Goal: Task Accomplishment & Management: Use online tool/utility

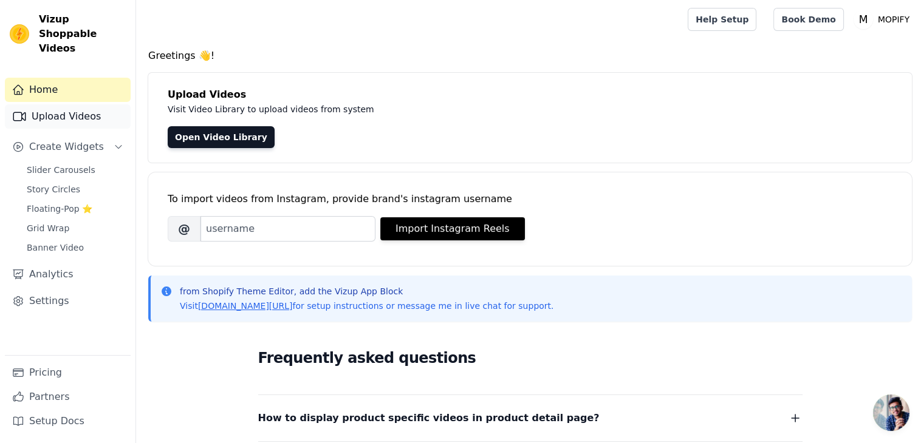
click at [64, 105] on link "Upload Videos" at bounding box center [68, 116] width 126 height 24
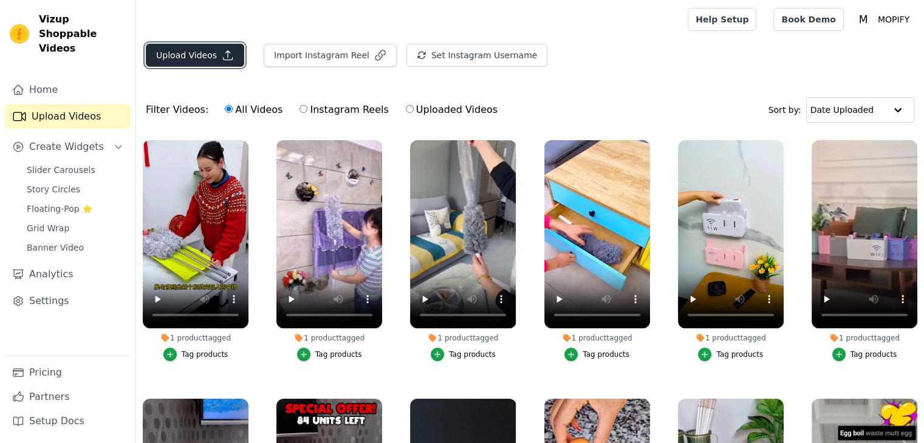
click at [194, 55] on button "Upload Videos" at bounding box center [195, 55] width 98 height 23
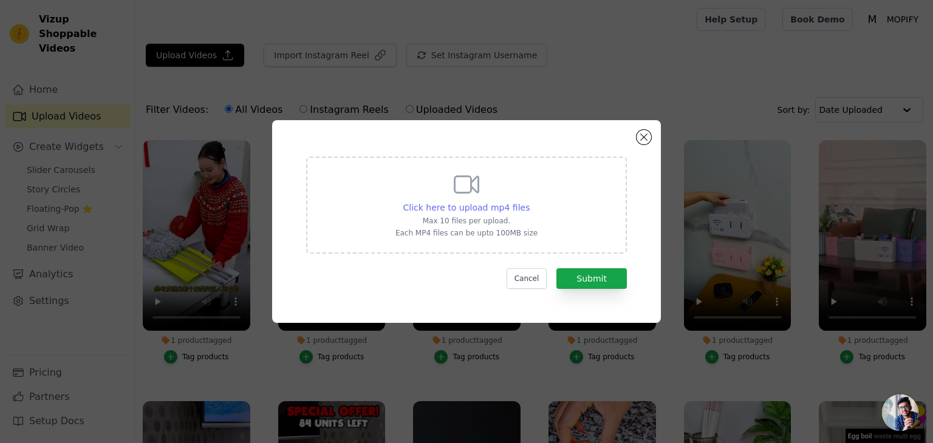
click at [484, 207] on span "Click here to upload mp4 files" at bounding box center [466, 208] width 127 height 10
click at [529, 202] on input "Click here to upload mp4 files Max 10 files per upload. Each MP4 files can be u…" at bounding box center [529, 201] width 1 height 1
type input "C:\fakepath\AQMiTfMSGeJPLGEz8HDy0Ox6EbpulJAt6iARldgId9xFI4lrP0bfdpGNbrog6n0dh8_…"
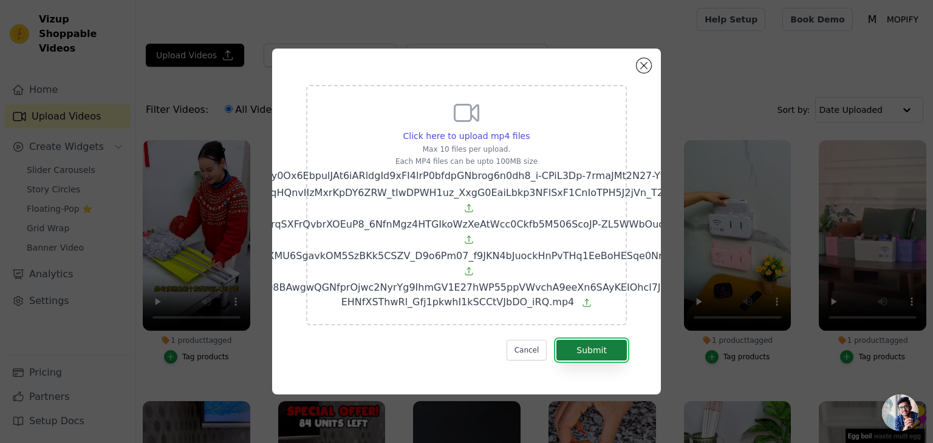
click at [584, 344] on button "Submit" at bounding box center [591, 350] width 70 height 21
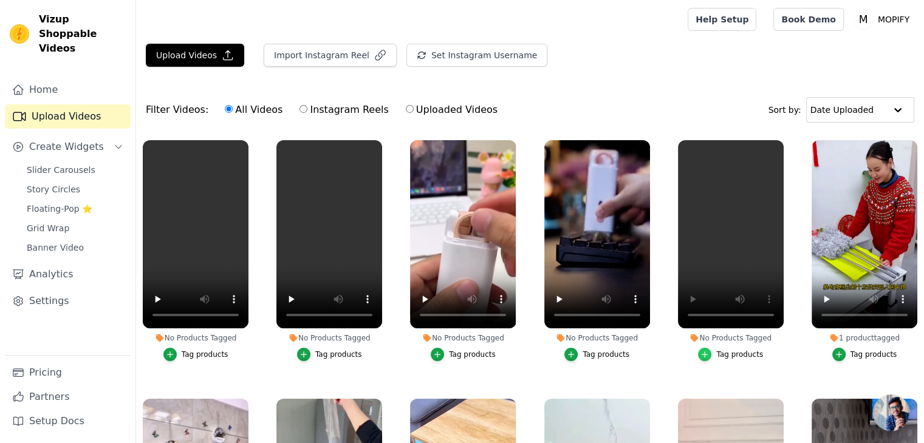
click at [700, 351] on icon "button" at bounding box center [704, 354] width 9 height 9
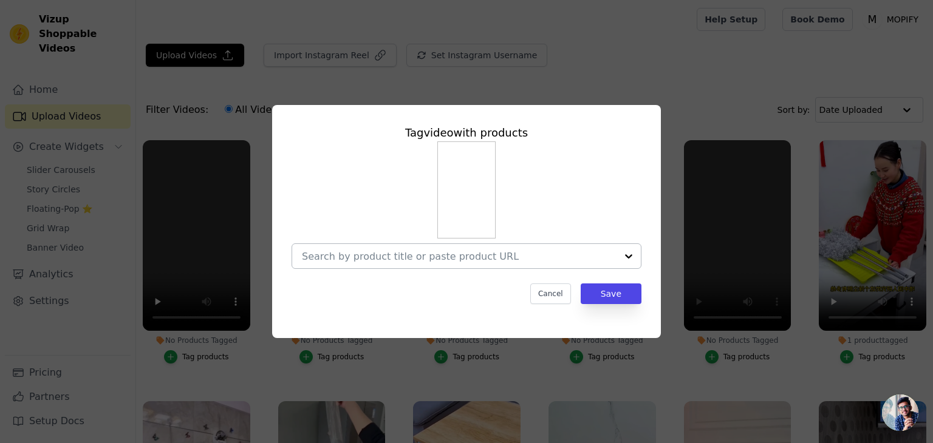
click at [457, 259] on input "No Products Tagged Tag video with products Cancel Save Tag products" at bounding box center [459, 257] width 315 height 12
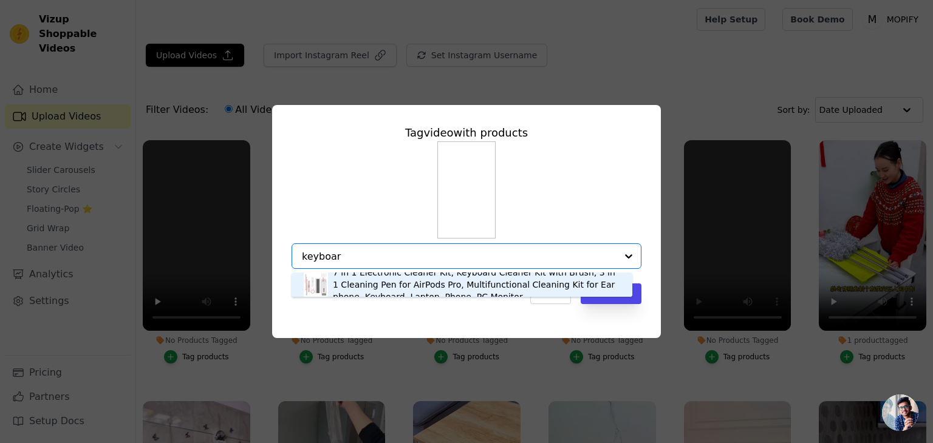
type input "keyboard"
drag, startPoint x: 347, startPoint y: 258, endPoint x: 293, endPoint y: 258, distance: 54.1
click at [293, 258] on div "7 in 1 Electronic Cleaner Kit, Keyboard Cleaner Kit with Brush, 3 in 1 Cleaning…" at bounding box center [467, 257] width 350 height 26
click at [363, 284] on div "7 in 1 Electronic Cleaner Kit, Keyboard Cleaner Kit with Brush, 3 in 1 Cleaning…" at bounding box center [476, 285] width 287 height 36
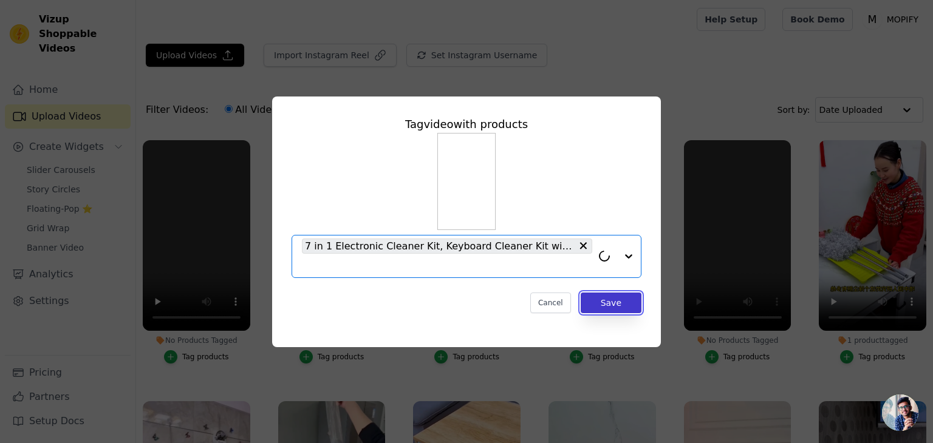
click at [596, 302] on button "Save" at bounding box center [611, 303] width 61 height 21
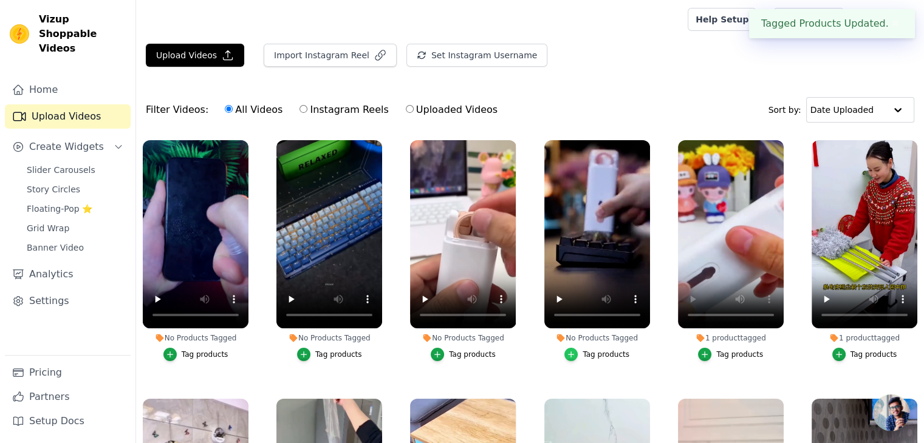
click at [572, 350] on icon "button" at bounding box center [571, 354] width 9 height 9
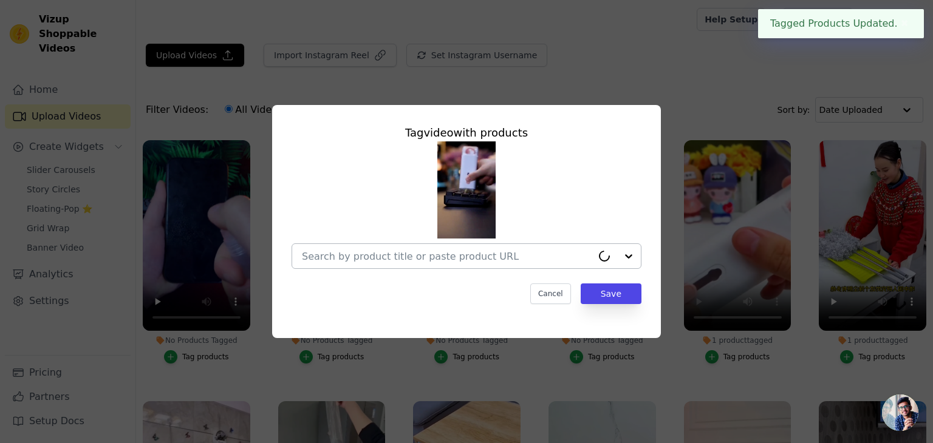
click at [445, 262] on input "No Products Tagged Tag video with products Cancel Save Tag products" at bounding box center [447, 257] width 290 height 12
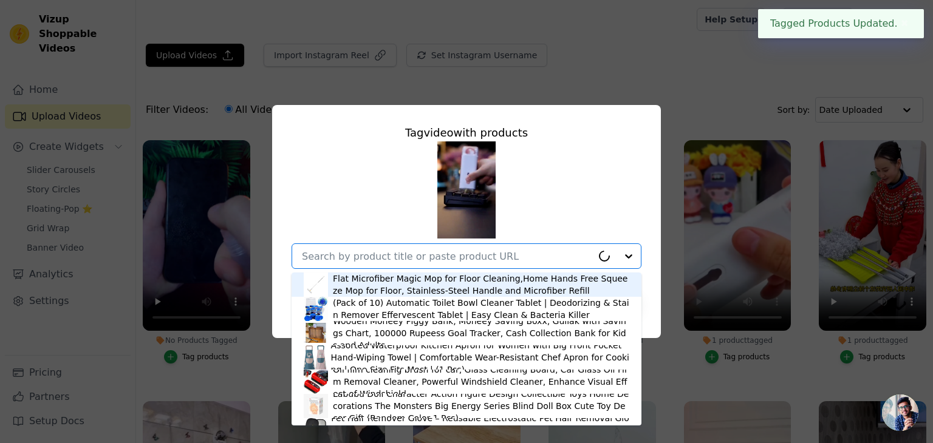
paste input "keyboard"
type input "keyboard"
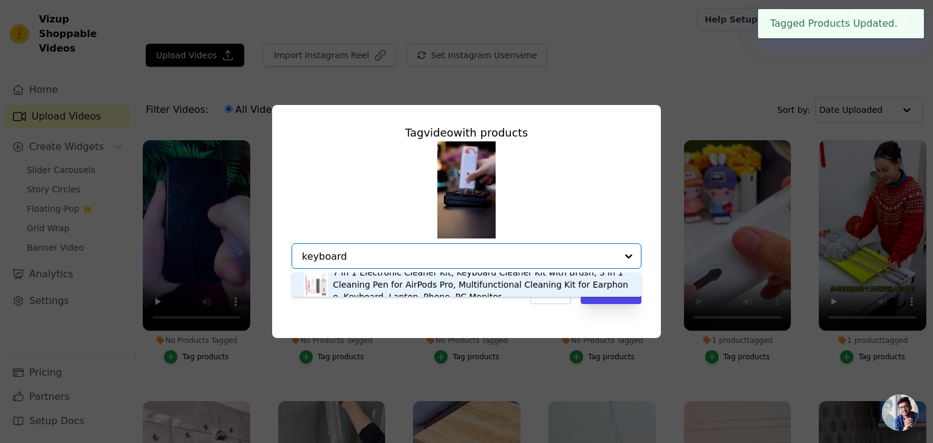
click at [493, 285] on div "7 in 1 Electronic Cleaner Kit, Keyboard Cleaner Kit with Brush, 3 in 1 Cleaning…" at bounding box center [481, 285] width 296 height 36
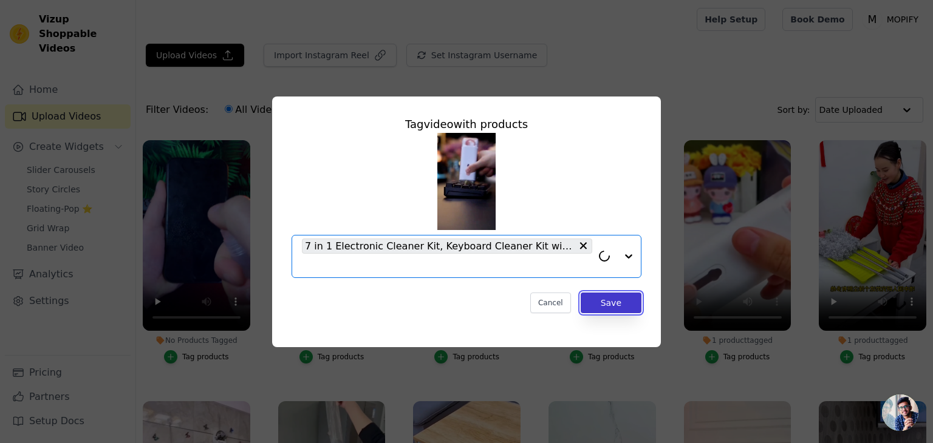
click at [606, 296] on button "Save" at bounding box center [611, 303] width 61 height 21
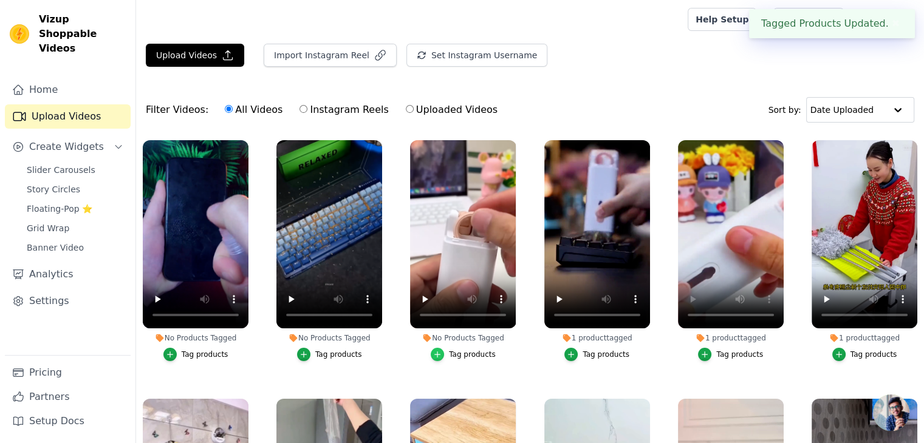
click at [441, 351] on div "button" at bounding box center [437, 354] width 13 height 13
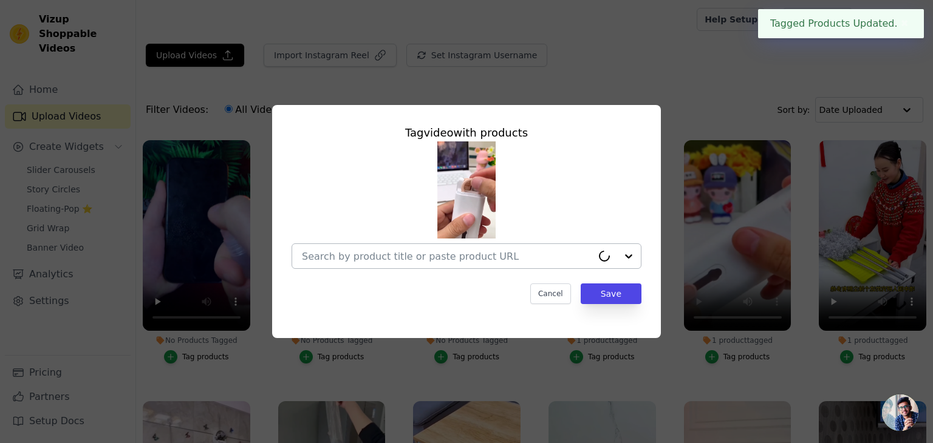
click at [384, 259] on input "No Products Tagged Tag video with products Cancel Save Tag products" at bounding box center [447, 257] width 290 height 12
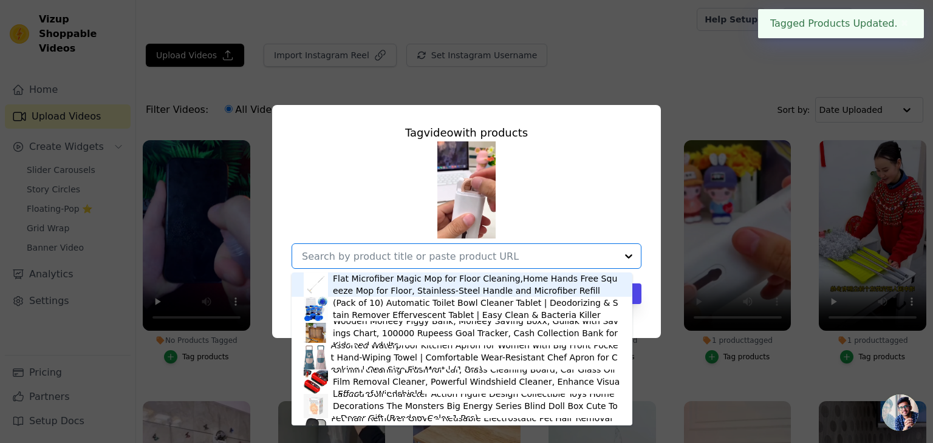
paste input "keyboard"
type input "keyboard"
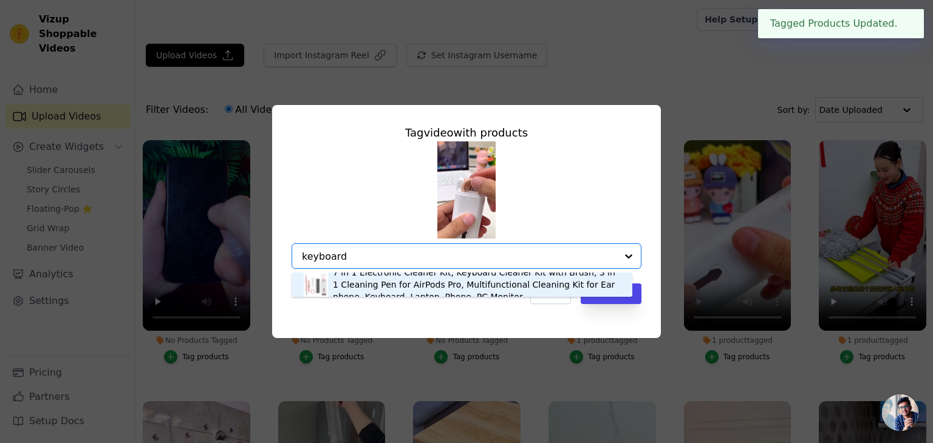
click at [449, 283] on div "7 in 1 Electronic Cleaner Kit, Keyboard Cleaner Kit with Brush, 3 in 1 Cleaning…" at bounding box center [476, 285] width 287 height 36
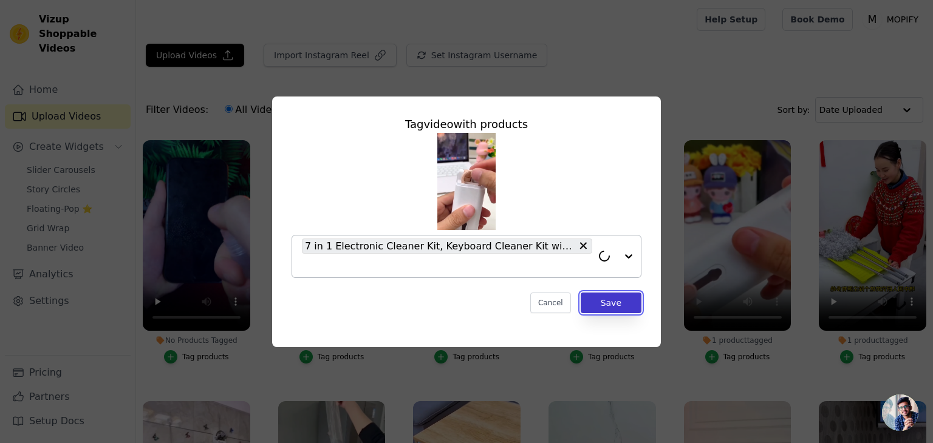
click at [584, 307] on button "Save" at bounding box center [611, 303] width 61 height 21
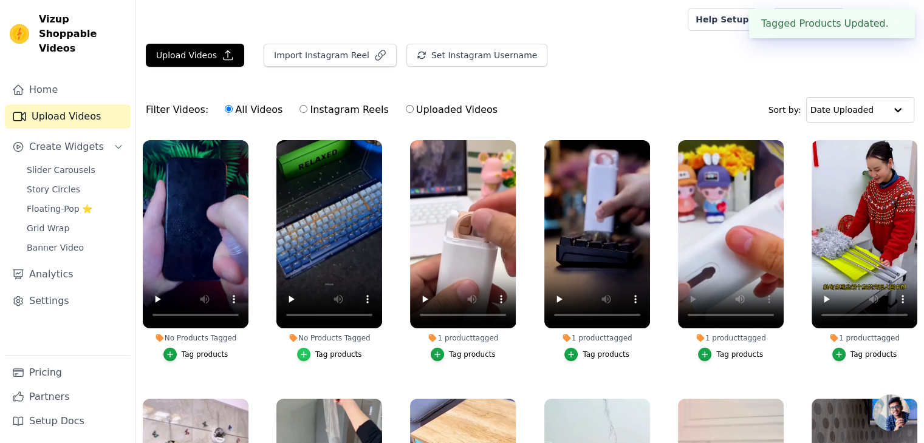
click at [306, 350] on icon "button" at bounding box center [303, 354] width 9 height 9
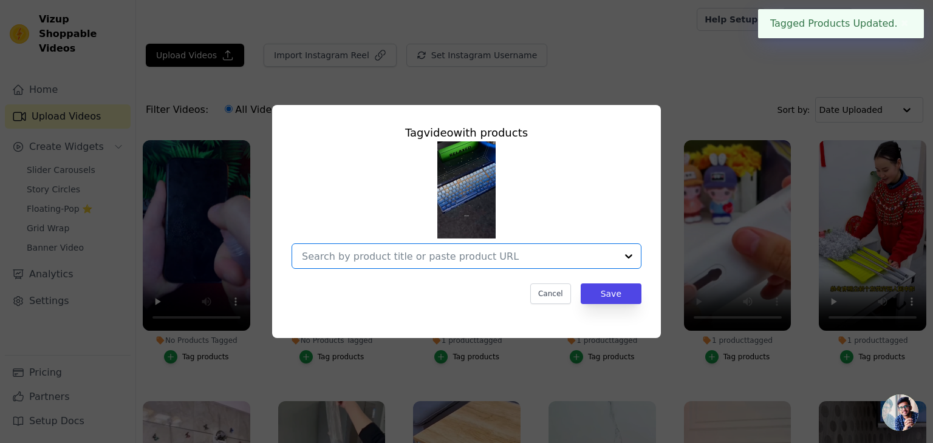
click at [329, 258] on input "No Products Tagged Tag video with products Option undefined, selected. Select i…" at bounding box center [459, 257] width 315 height 12
paste input "keyboard"
type input "keyboard"
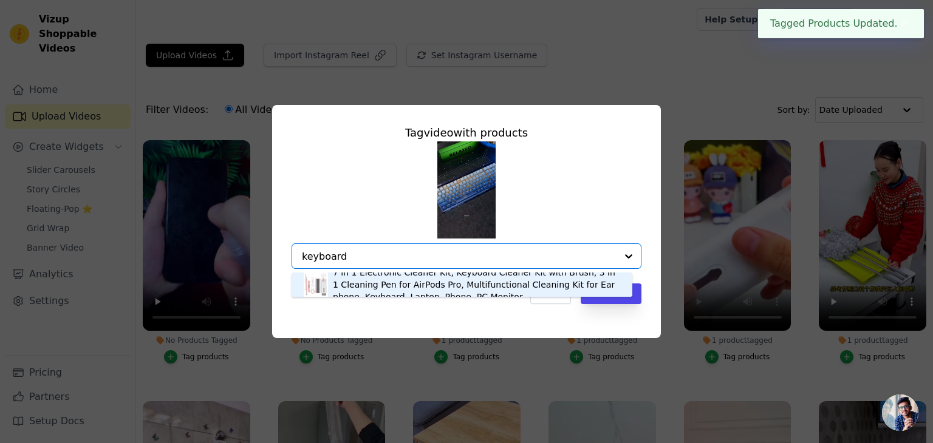
click at [454, 282] on div "7 in 1 Electronic Cleaner Kit, Keyboard Cleaner Kit with Brush, 3 in 1 Cleaning…" at bounding box center [476, 285] width 287 height 36
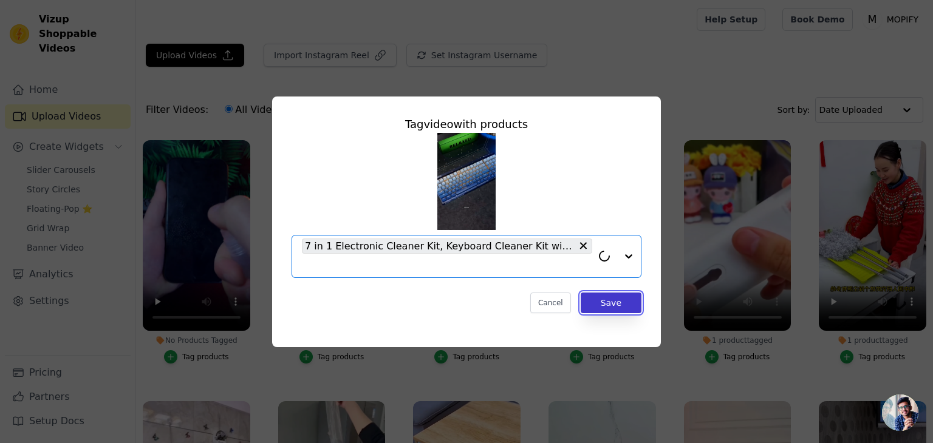
click at [596, 301] on button "Save" at bounding box center [611, 303] width 61 height 21
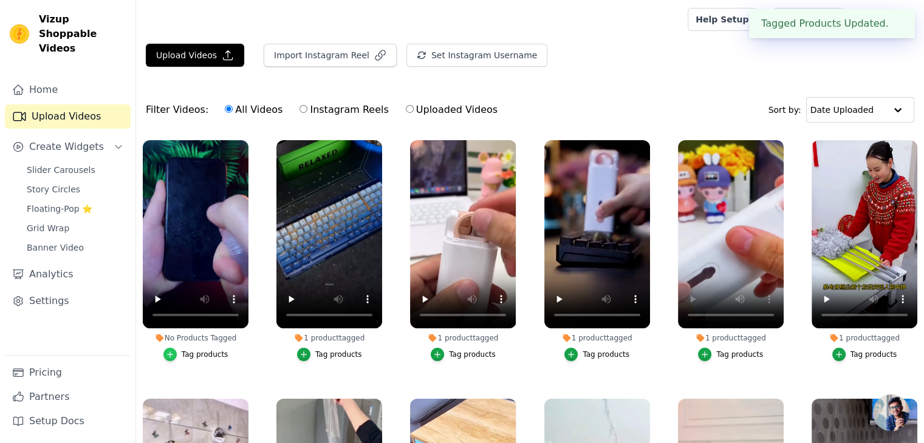
click at [170, 350] on icon "button" at bounding box center [170, 354] width 9 height 9
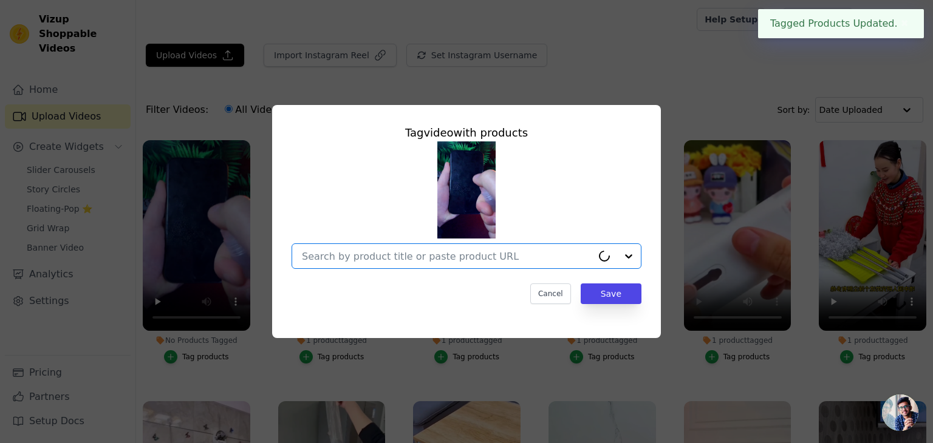
click at [373, 260] on input "No Products Tagged Tag video with products Option undefined, selected. Select i…" at bounding box center [447, 257] width 290 height 12
paste input "keyboard"
type input "keyboard"
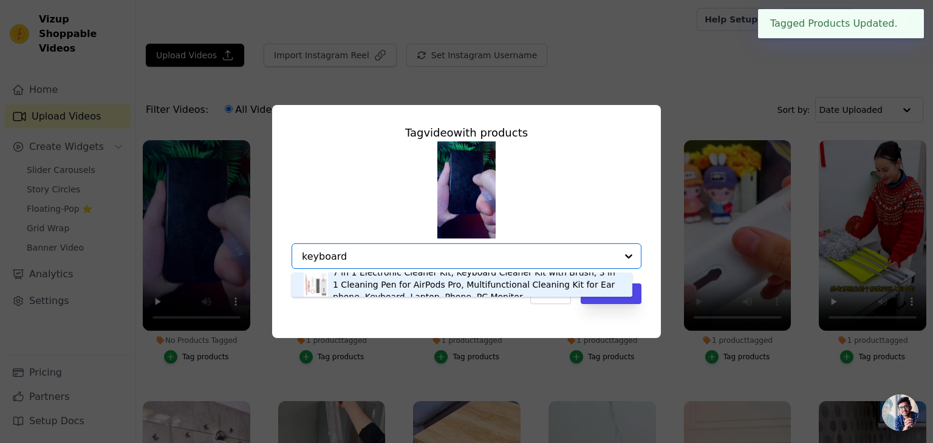
click at [401, 280] on div "7 in 1 Electronic Cleaner Kit, Keyboard Cleaner Kit with Brush, 3 in 1 Cleaning…" at bounding box center [476, 285] width 287 height 36
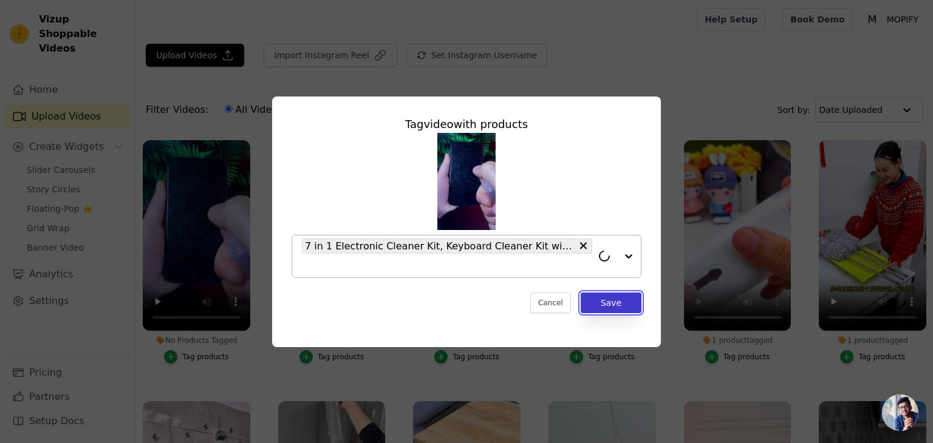
click at [598, 308] on button "Save" at bounding box center [611, 303] width 61 height 21
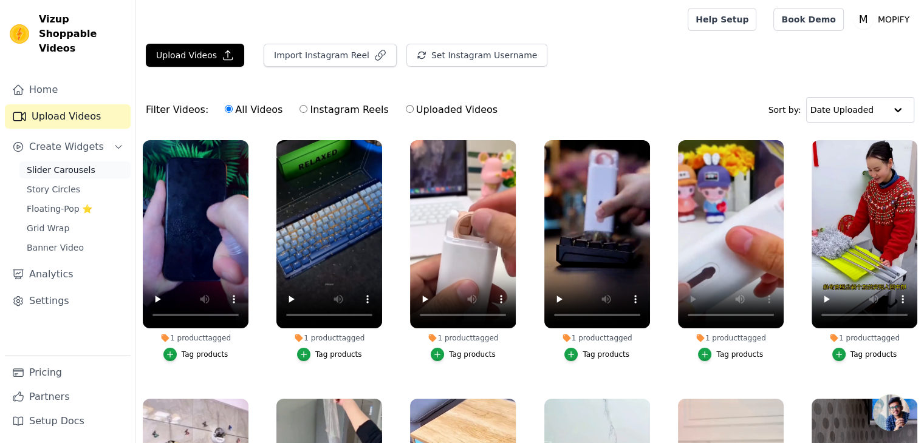
click at [64, 164] on span "Slider Carousels" at bounding box center [61, 170] width 69 height 12
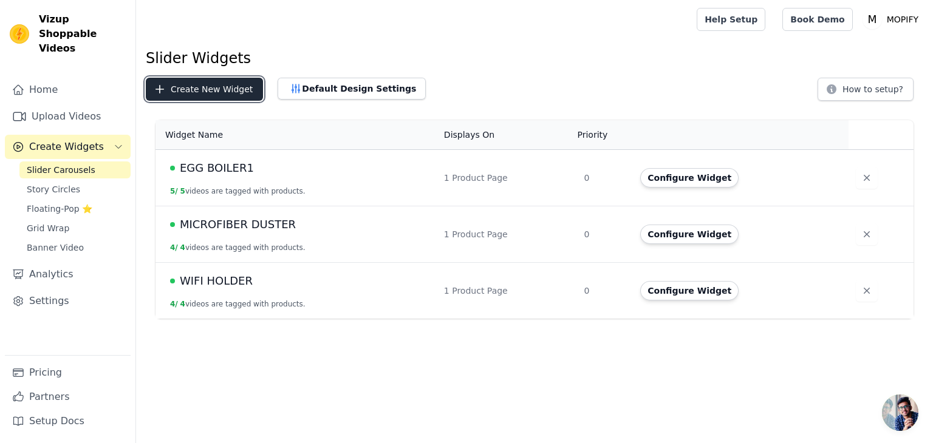
click at [210, 84] on button "Create New Widget" at bounding box center [204, 89] width 117 height 23
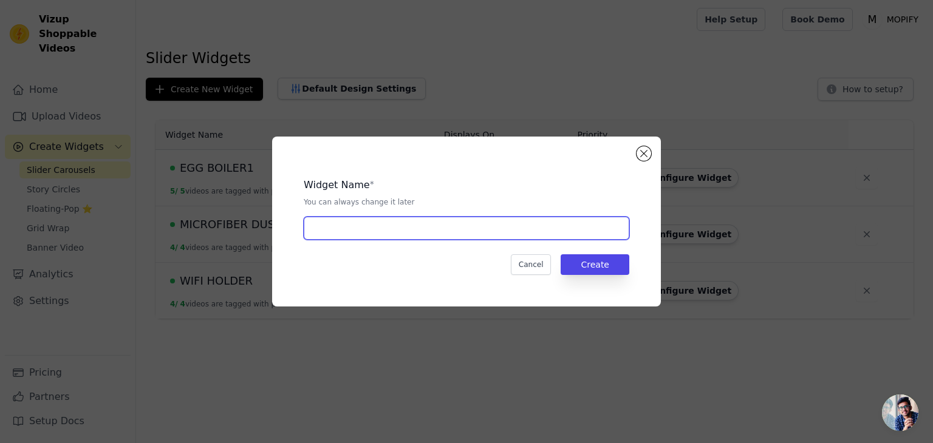
click at [337, 229] on input "text" at bounding box center [467, 228] width 326 height 23
type input "keyboard cleaner"
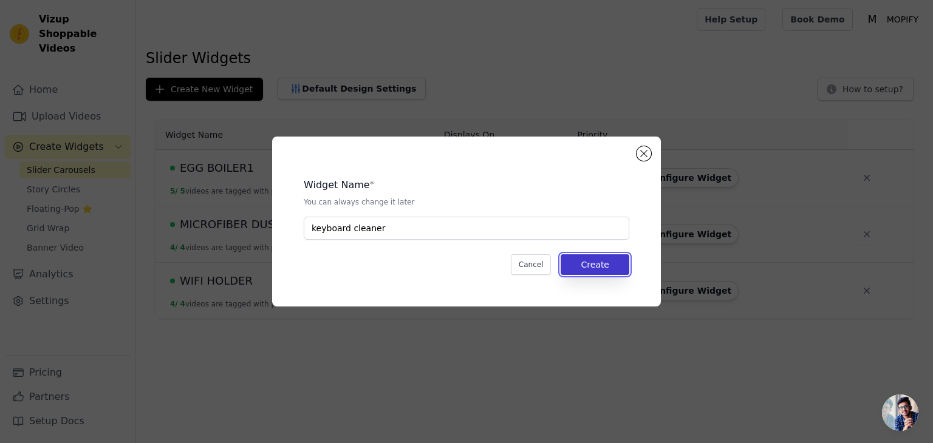
click at [592, 269] on button "Create" at bounding box center [595, 264] width 69 height 21
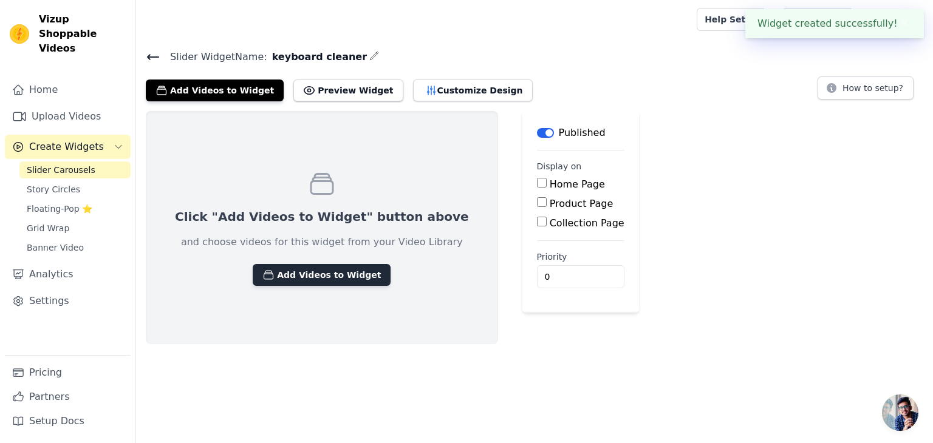
click at [327, 278] on button "Add Videos to Widget" at bounding box center [322, 275] width 138 height 22
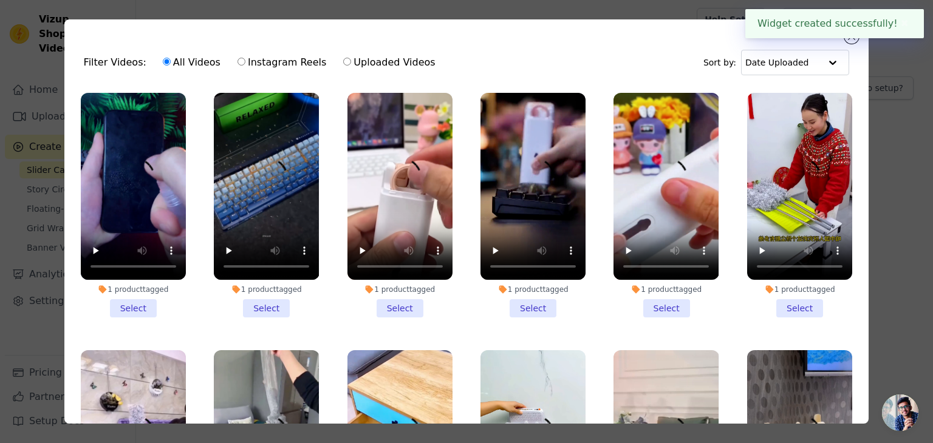
click at [129, 303] on li "1 product tagged Select" at bounding box center [133, 205] width 105 height 225
click at [0, 0] on input "1 product tagged Select" at bounding box center [0, 0] width 0 height 0
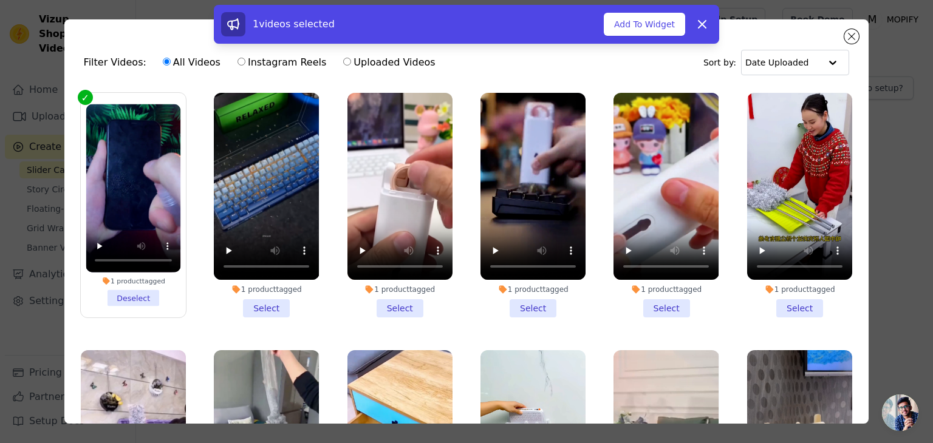
click at [262, 308] on li "1 product tagged Select" at bounding box center [266, 205] width 105 height 225
click at [0, 0] on input "1 product tagged Select" at bounding box center [0, 0] width 0 height 0
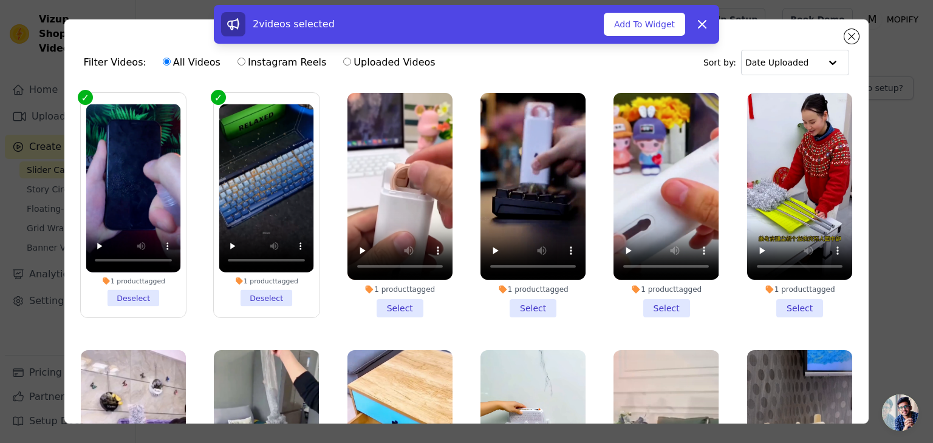
click at [391, 296] on li "1 product tagged Select" at bounding box center [399, 205] width 105 height 225
click at [0, 0] on input "1 product tagged Select" at bounding box center [0, 0] width 0 height 0
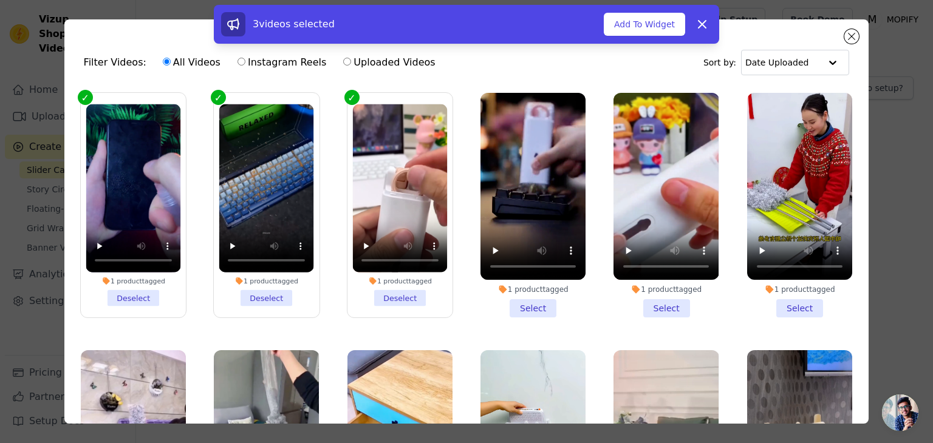
click at [532, 302] on li "1 product tagged Select" at bounding box center [532, 205] width 105 height 225
click at [0, 0] on input "1 product tagged Select" at bounding box center [0, 0] width 0 height 0
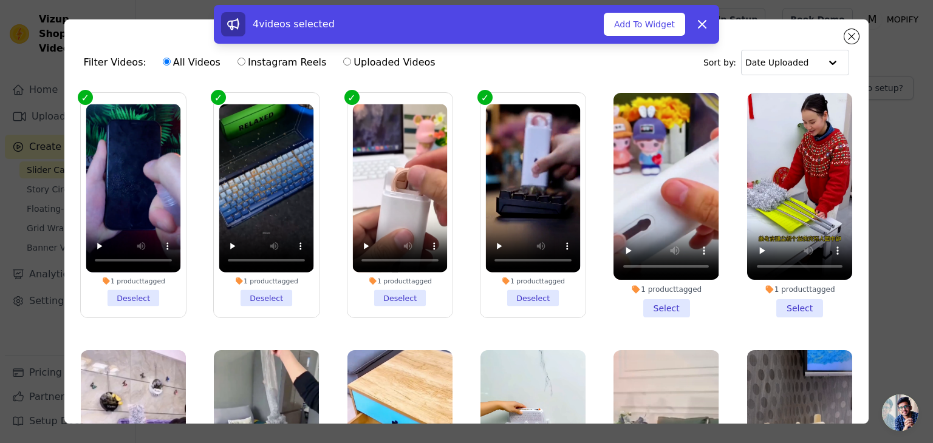
click at [644, 297] on li "1 product tagged Select" at bounding box center [665, 205] width 105 height 225
click at [0, 0] on input "1 product tagged Select" at bounding box center [0, 0] width 0 height 0
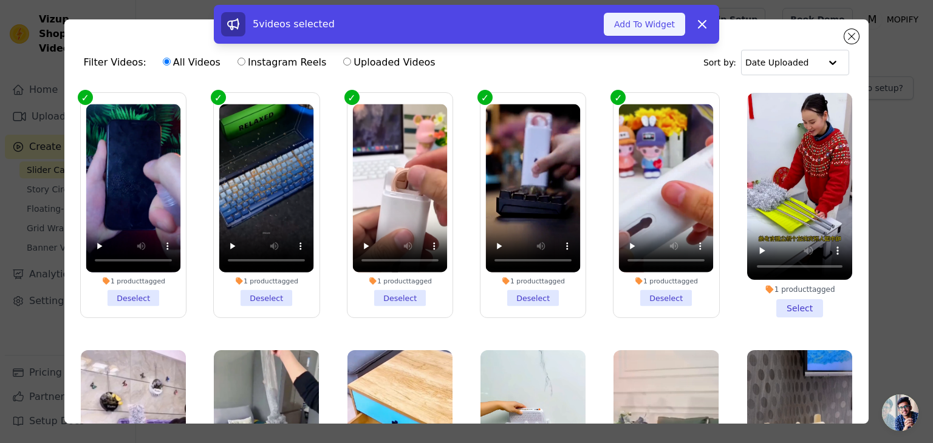
click at [663, 24] on button "Add To Widget" at bounding box center [644, 24] width 81 height 23
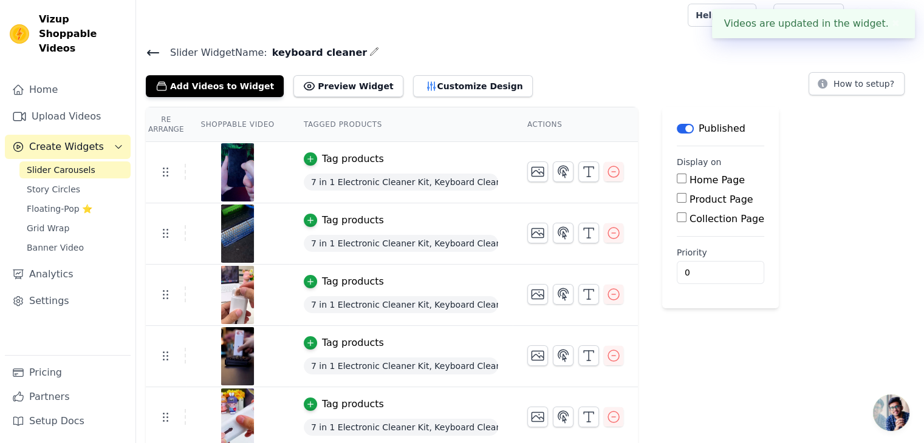
scroll to position [8, 0]
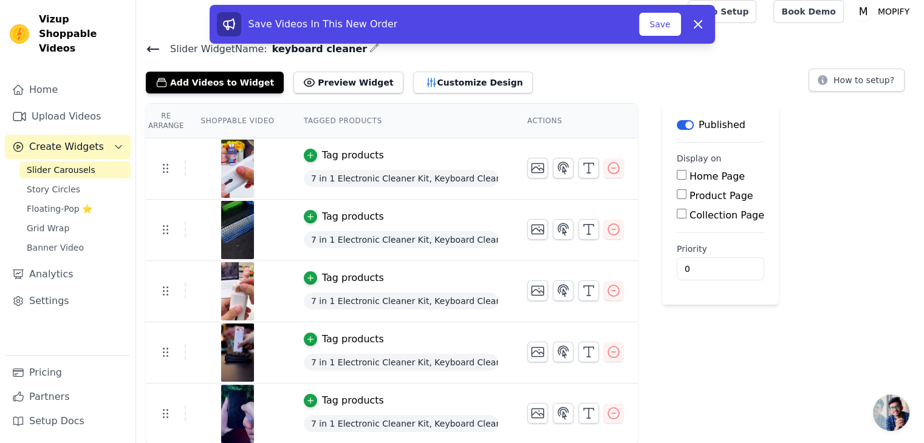
click at [677, 194] on input "Product Page" at bounding box center [682, 195] width 10 height 10
checkbox input "true"
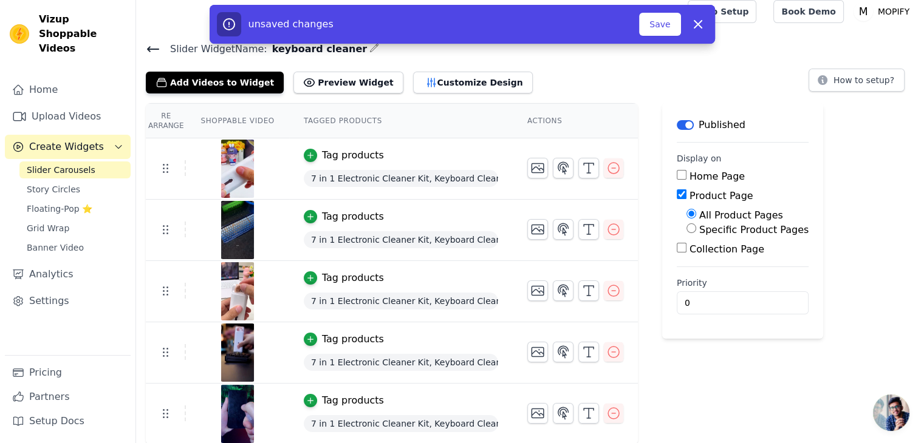
click at [686, 228] on input "Specific Product Pages" at bounding box center [691, 229] width 10 height 10
radio input "true"
click at [689, 254] on button "Select Products" at bounding box center [726, 257] width 81 height 21
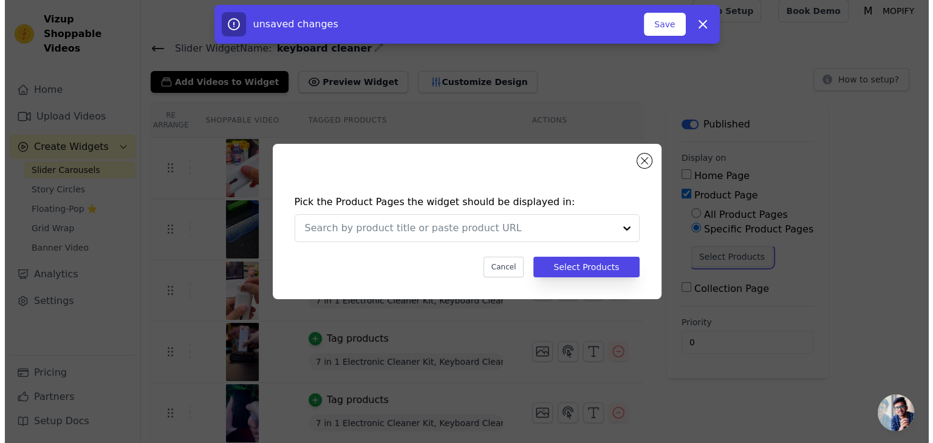
scroll to position [0, 0]
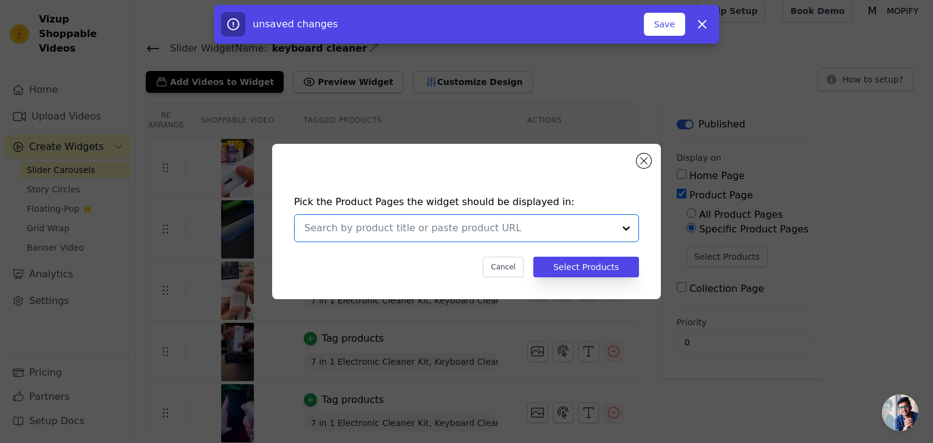
click at [435, 231] on input "text" at bounding box center [459, 228] width 310 height 15
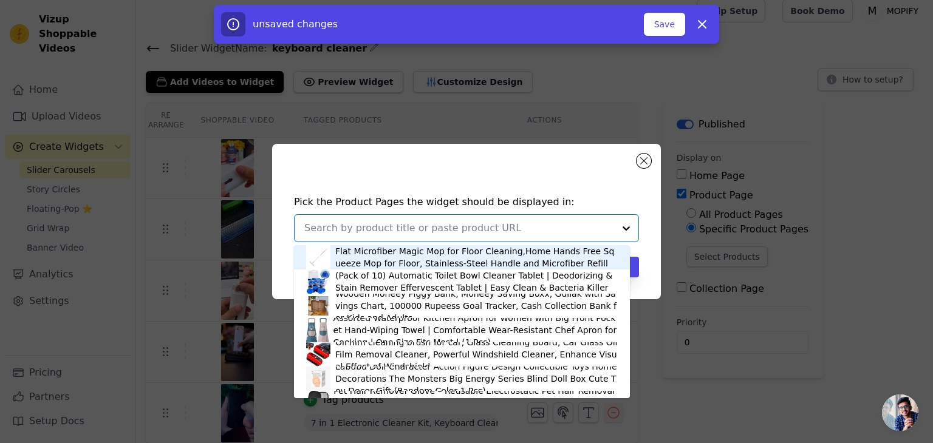
paste input "keyboard"
type input "keyboard"
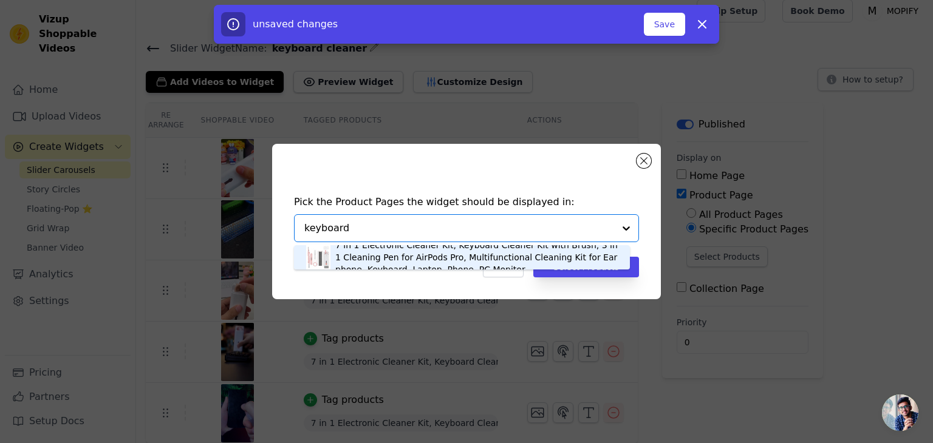
click at [414, 259] on div "7 in 1 Electronic Cleaner Kit, Keyboard Cleaner Kit with Brush, 3 in 1 Cleaning…" at bounding box center [476, 257] width 282 height 36
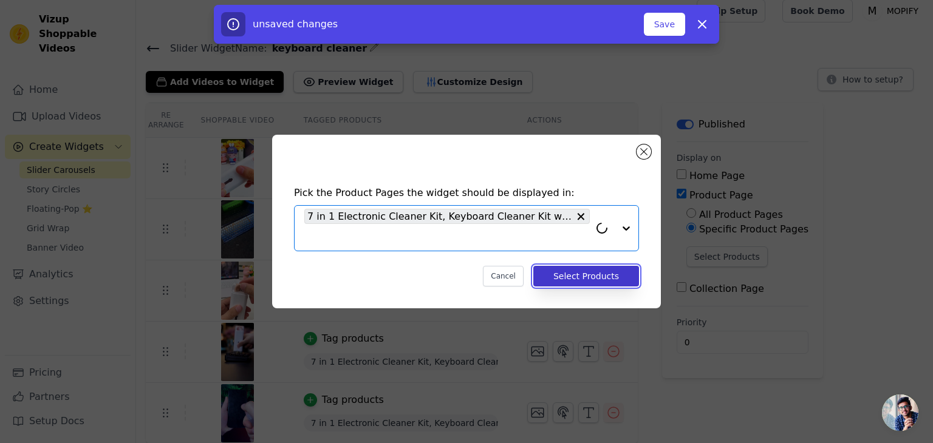
click at [612, 282] on button "Select Products" at bounding box center [586, 276] width 106 height 21
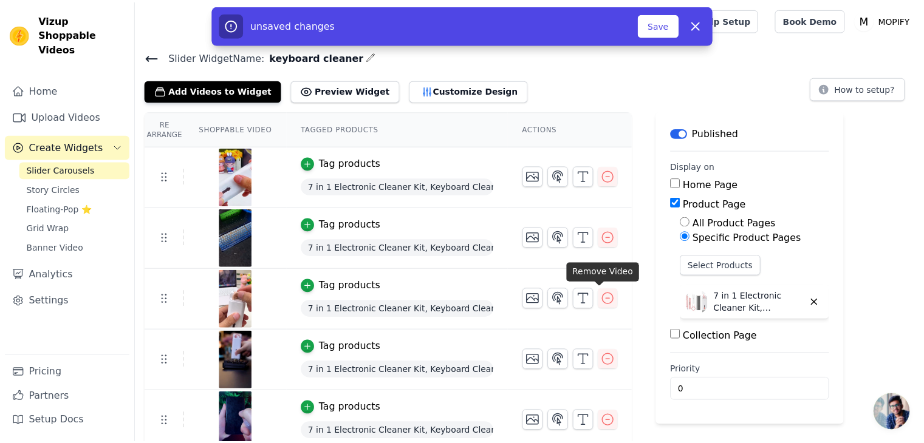
scroll to position [8, 0]
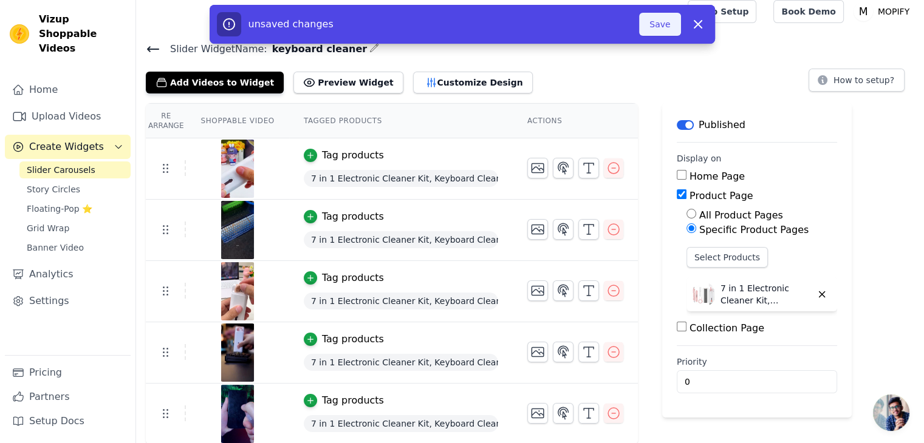
click at [669, 28] on button "Save" at bounding box center [659, 24] width 41 height 23
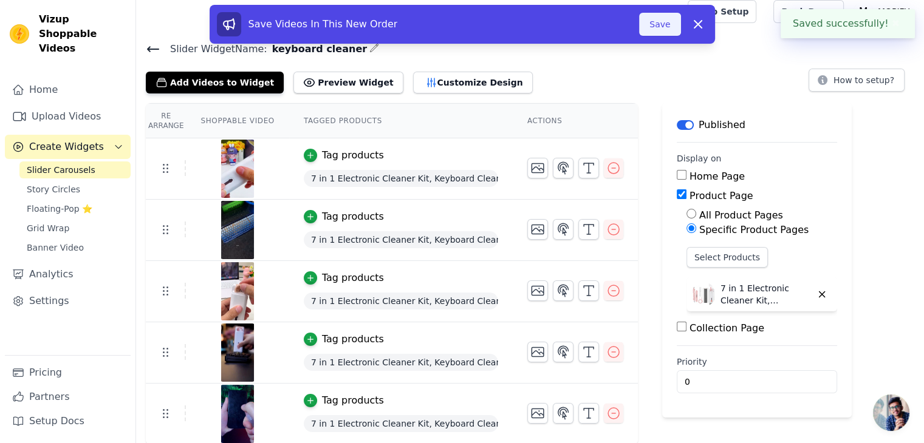
click at [660, 25] on button "Save" at bounding box center [659, 24] width 41 height 23
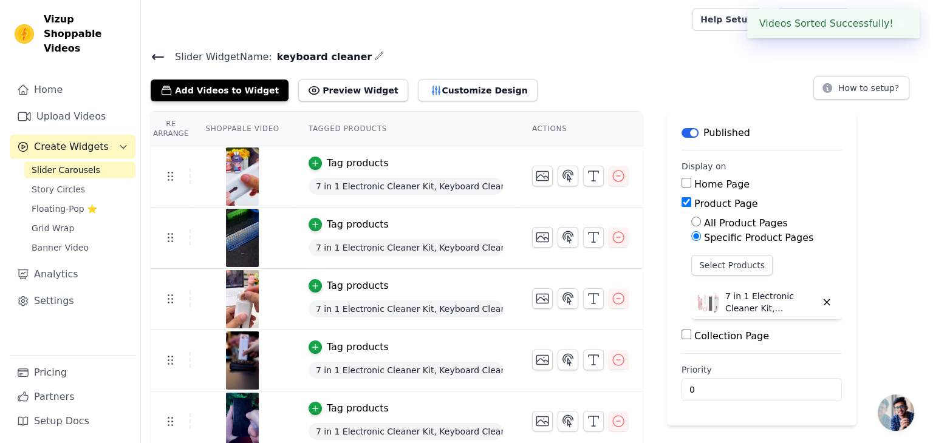
scroll to position [0, 0]
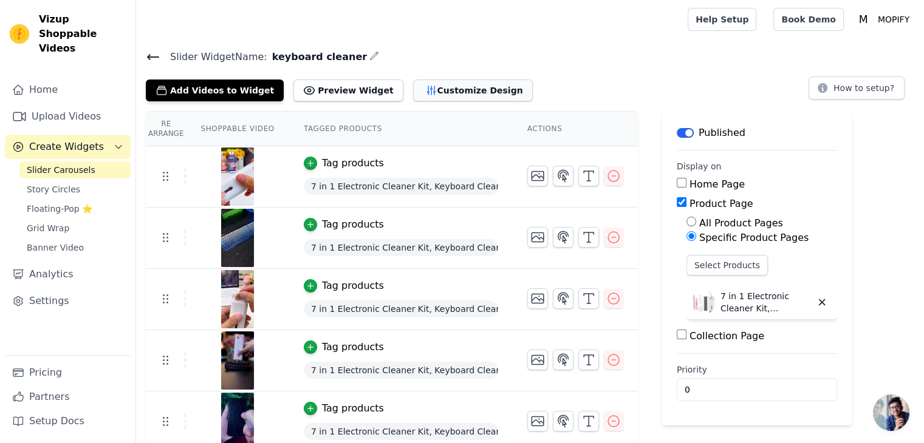
click at [427, 87] on icon "button" at bounding box center [431, 90] width 8 height 9
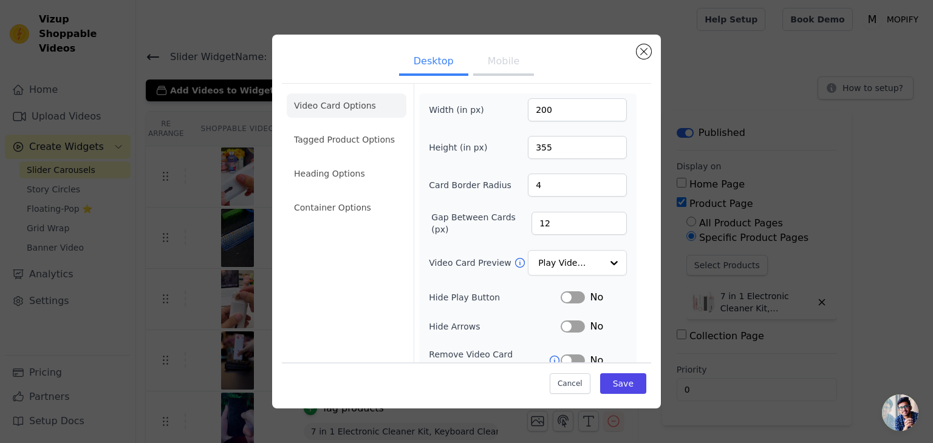
click at [496, 68] on button "Mobile" at bounding box center [503, 62] width 61 height 27
drag, startPoint x: 550, startPoint y: 112, endPoint x: 488, endPoint y: 108, distance: 61.5
click at [488, 108] on div "Width (in px) 200" at bounding box center [528, 109] width 198 height 23
paste input "1"
type input "100"
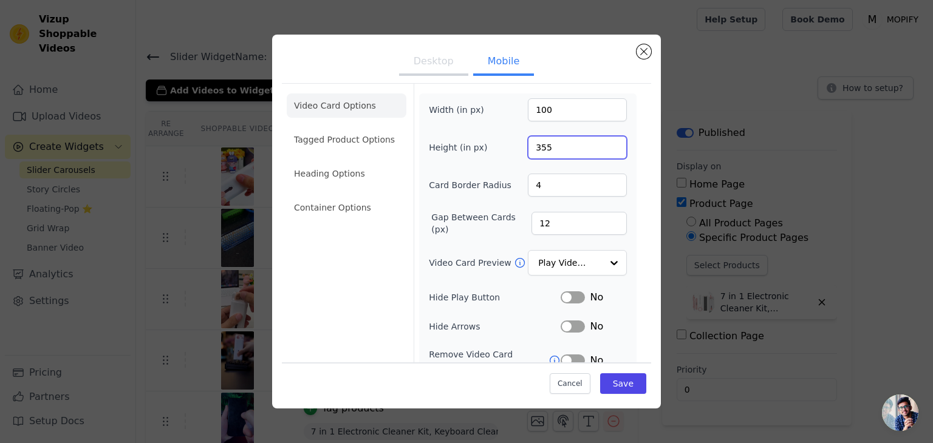
drag, startPoint x: 542, startPoint y: 146, endPoint x: 502, endPoint y: 146, distance: 39.5
click at [503, 146] on div "Height (in px) 355" at bounding box center [528, 147] width 198 height 23
paste input "04"
type input "304"
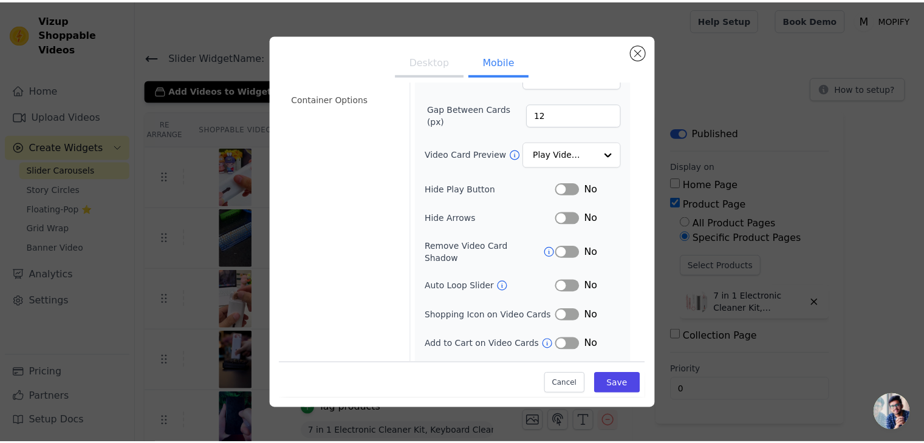
scroll to position [124, 0]
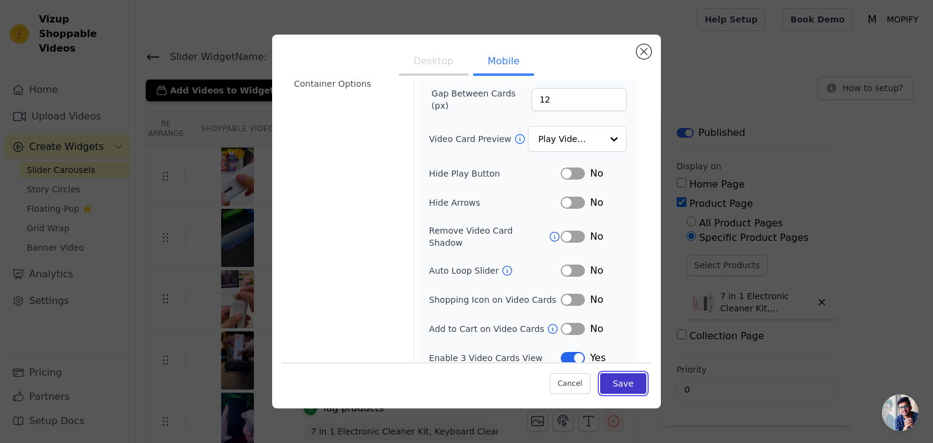
click at [624, 384] on button "Save" at bounding box center [623, 384] width 46 height 21
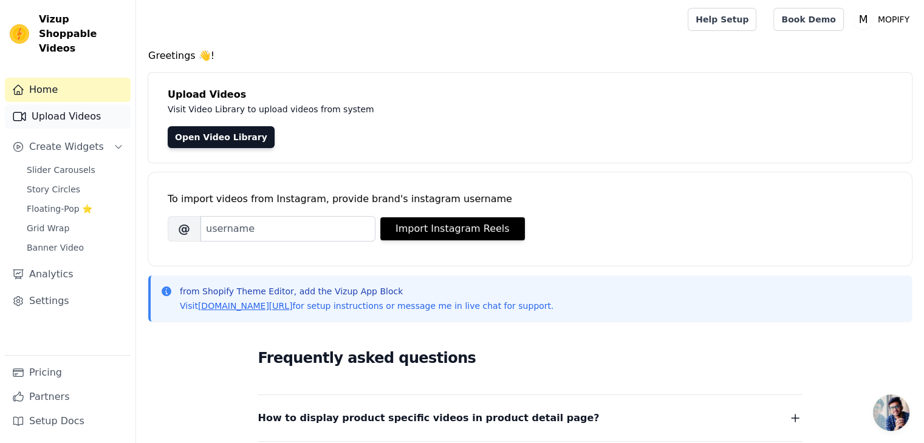
click at [48, 106] on link "Upload Videos" at bounding box center [68, 116] width 126 height 24
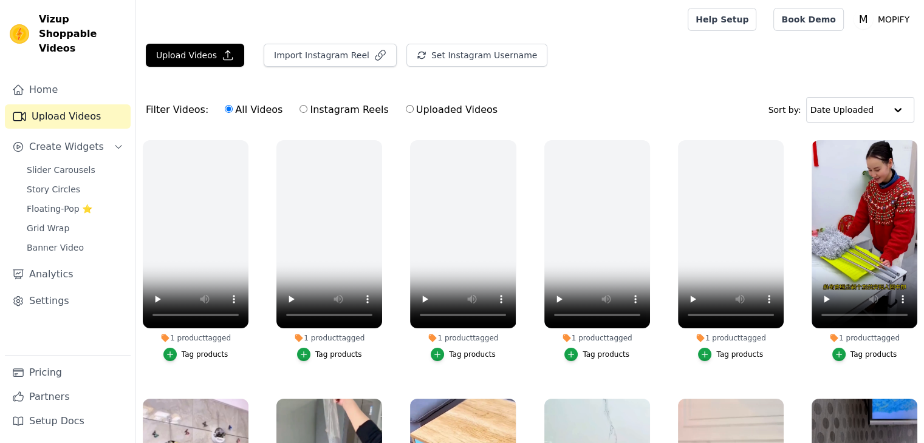
click at [53, 164] on span "Slider Carousels" at bounding box center [61, 170] width 69 height 12
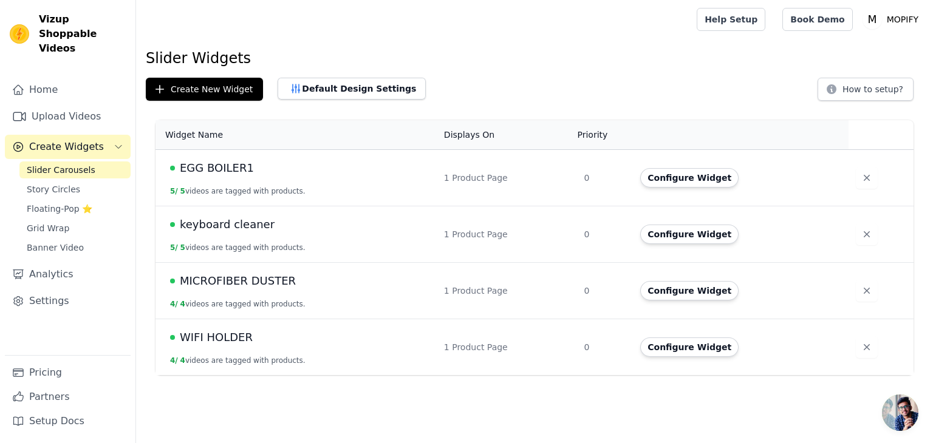
click at [211, 276] on span "MICROFIBER DUSTER" at bounding box center [238, 281] width 116 height 17
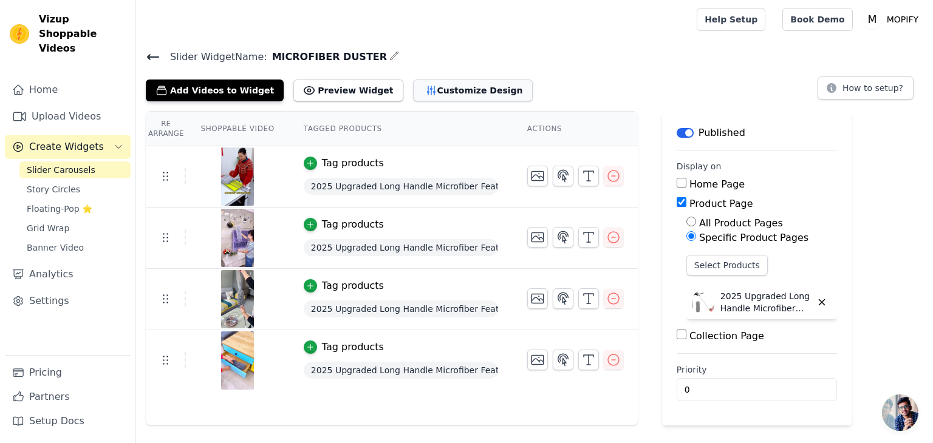
click at [420, 92] on button "Customize Design" at bounding box center [473, 91] width 120 height 22
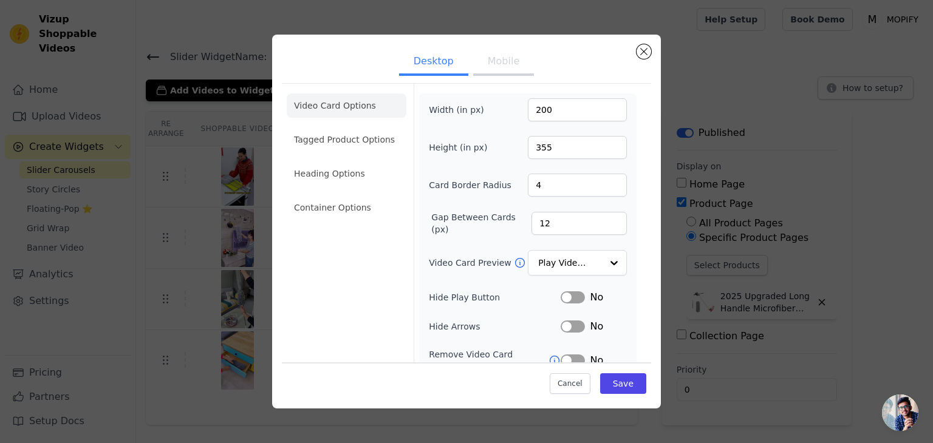
click at [496, 65] on button "Mobile" at bounding box center [503, 62] width 61 height 27
drag, startPoint x: 553, startPoint y: 111, endPoint x: 504, endPoint y: 104, distance: 50.3
click at [504, 104] on div "Width (in px) 100" at bounding box center [528, 109] width 198 height 23
drag, startPoint x: 556, startPoint y: 149, endPoint x: 493, endPoint y: 144, distance: 63.4
click at [493, 144] on div "Height (in px) 304" at bounding box center [528, 147] width 198 height 23
